Goal: Transaction & Acquisition: Purchase product/service

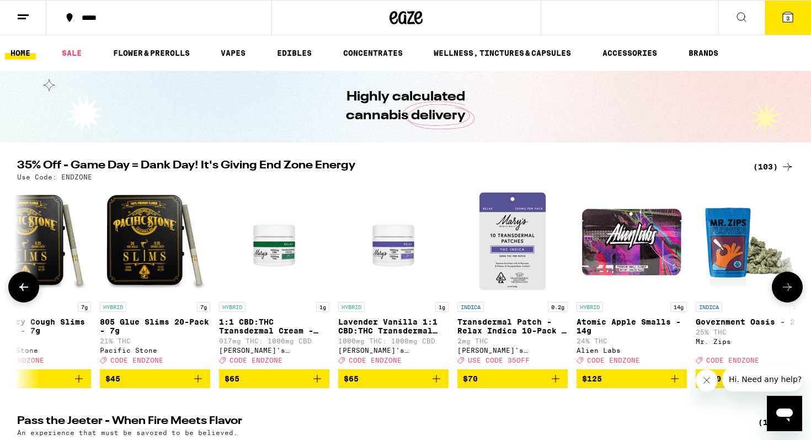
scroll to position [0, 11500]
